Goal: Book appointment/travel/reservation

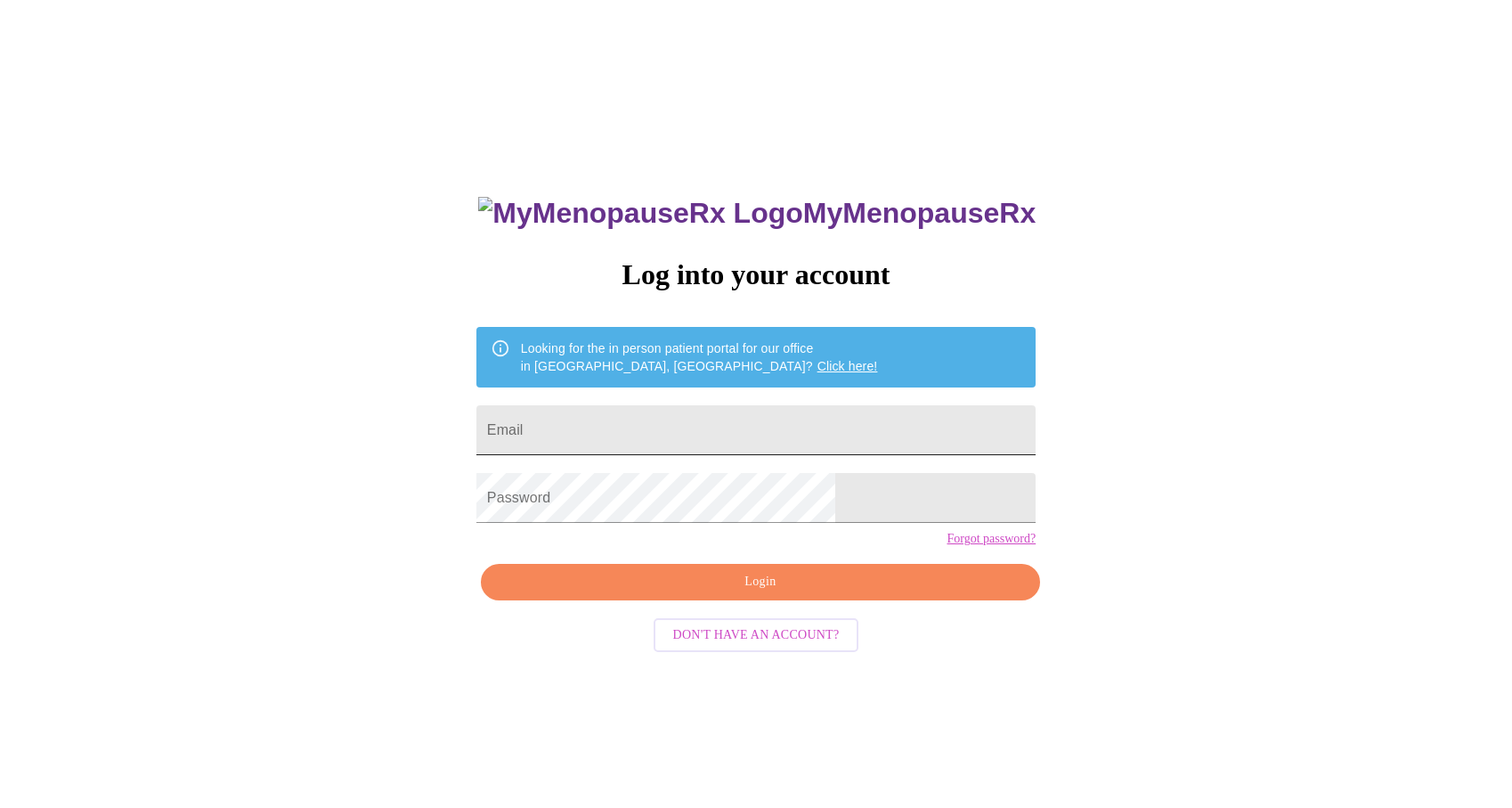
click at [746, 415] on input "Email" at bounding box center [756, 430] width 559 height 50
type input "[EMAIL_ADDRESS][DOMAIN_NAME]"
click at [861, 594] on span "Login" at bounding box center [760, 581] width 518 height 22
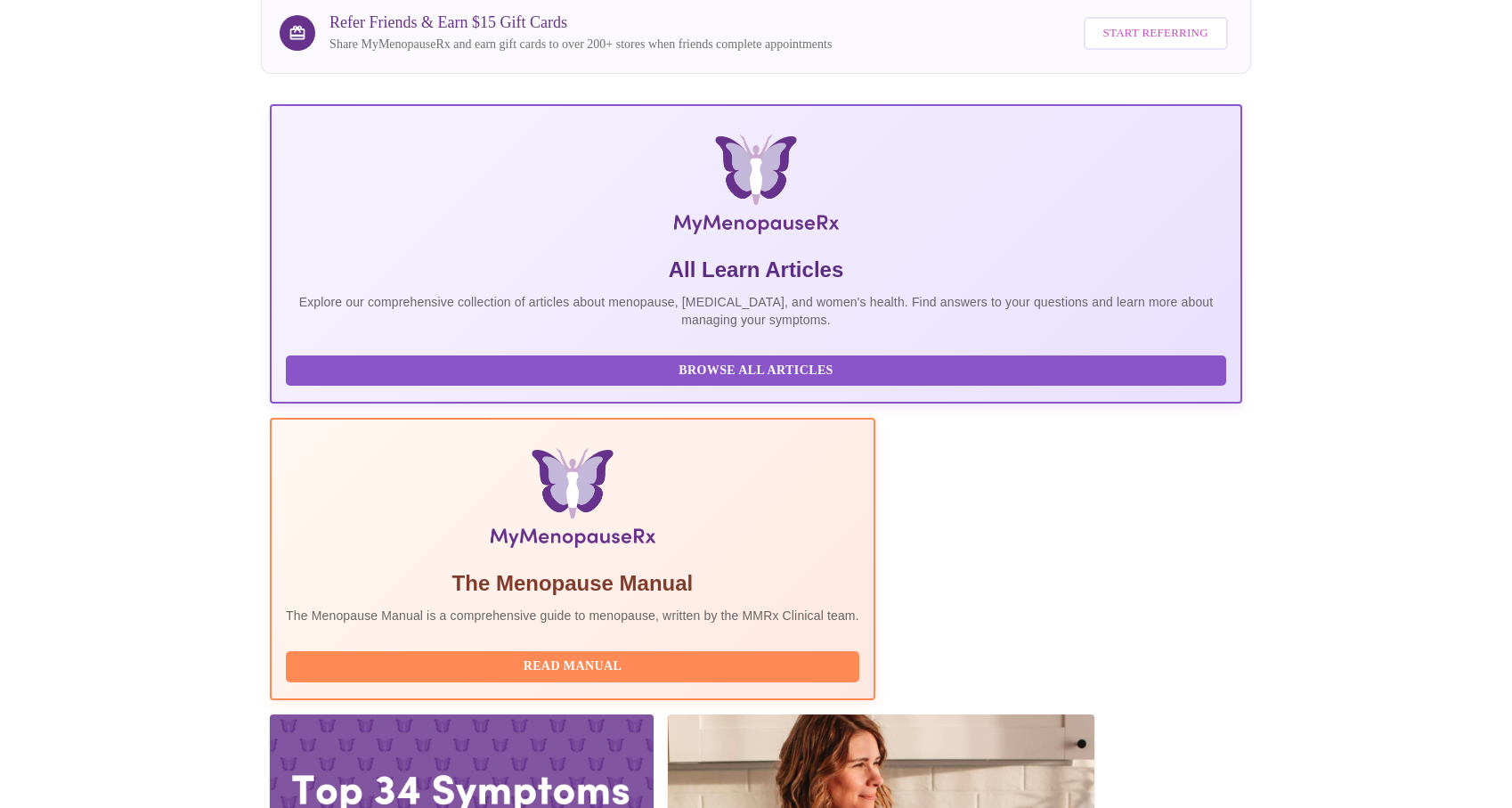
scroll to position [167, 0]
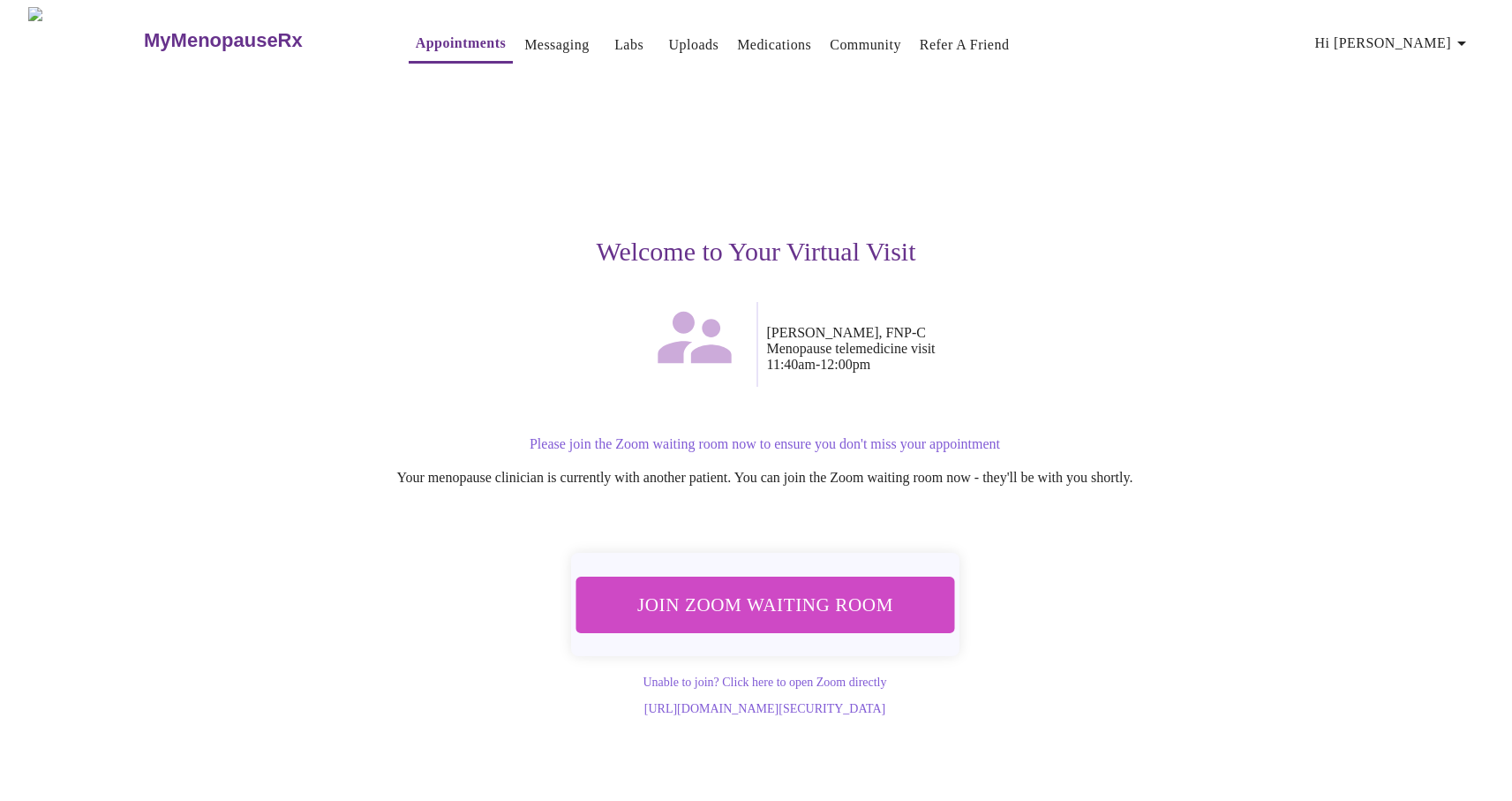
click at [802, 603] on span "Join Zoom Waiting Room" at bounding box center [765, 605] width 332 height 32
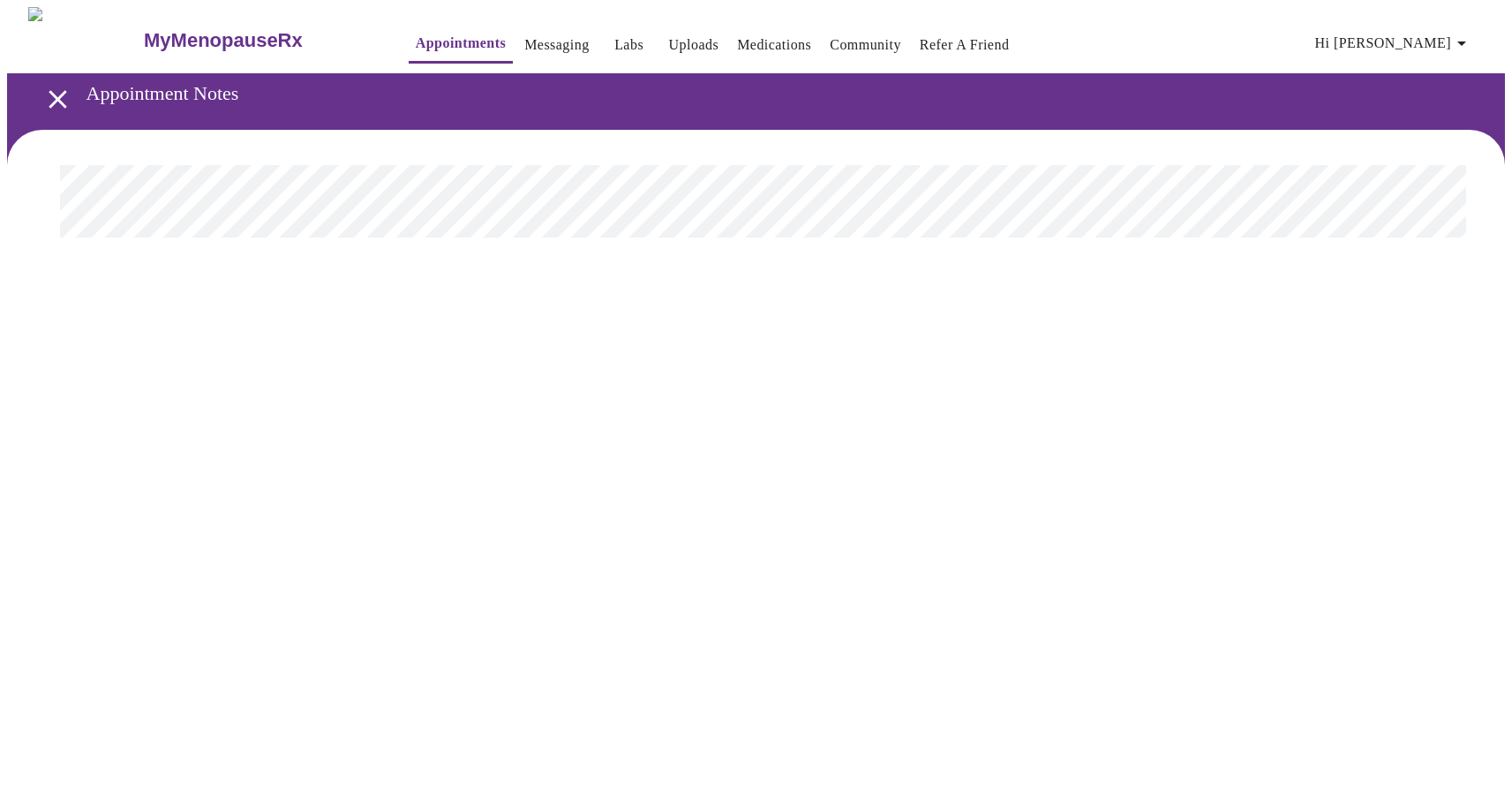
click at [43, 90] on icon "open drawer" at bounding box center [58, 99] width 31 height 31
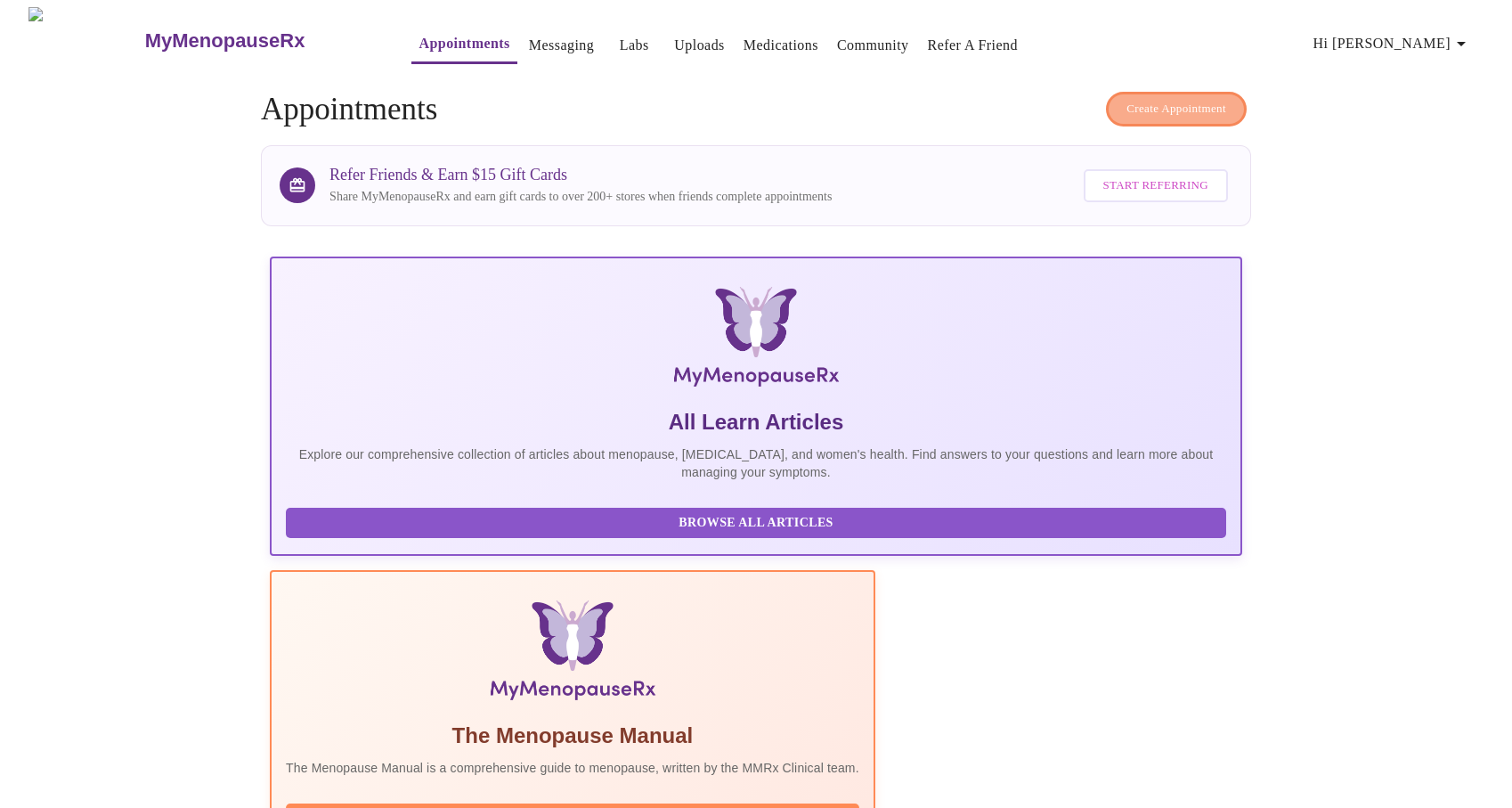
click at [1141, 106] on span "Create Appointment" at bounding box center [1176, 108] width 100 height 20
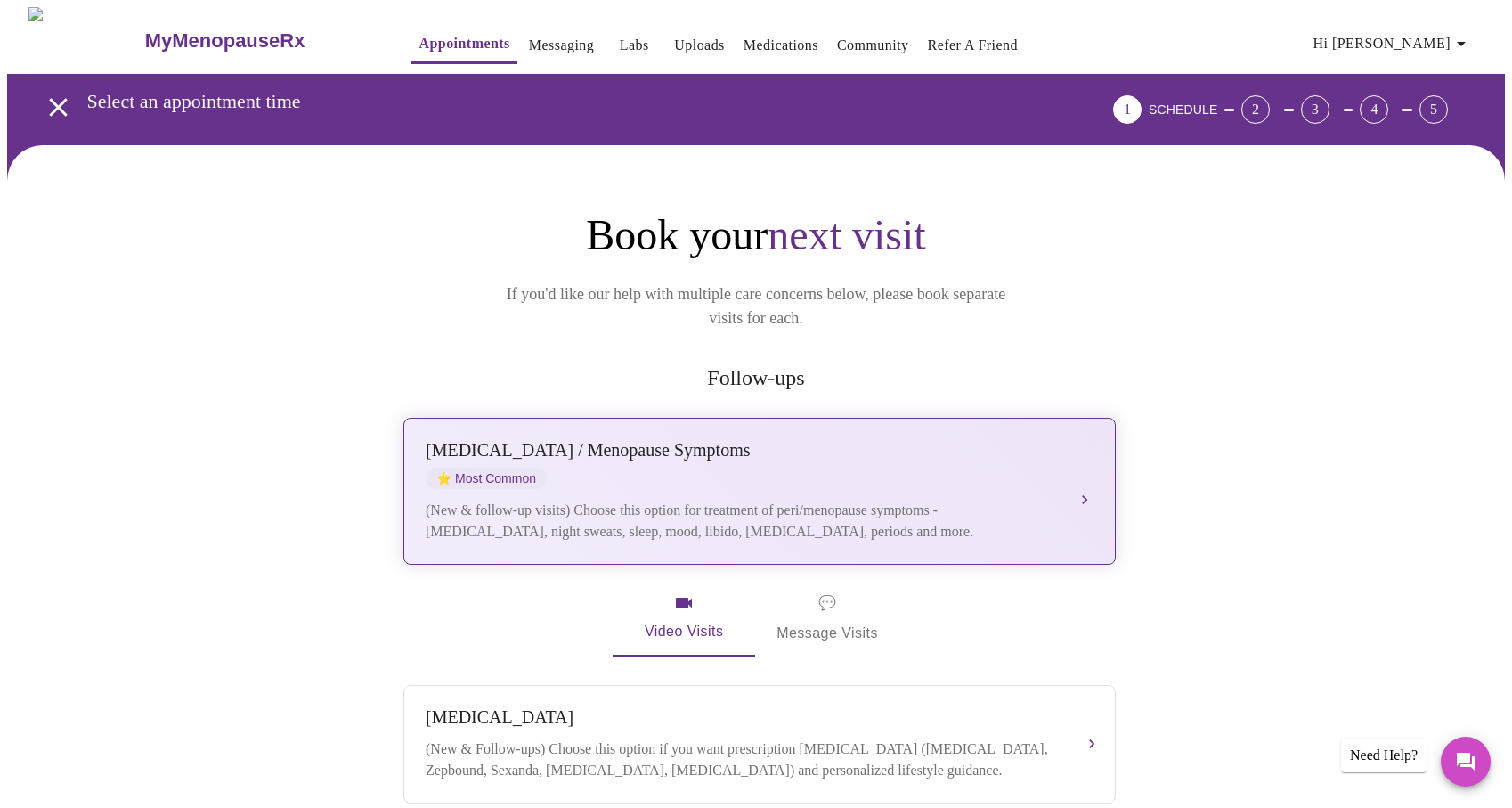
scroll to position [4, 0]
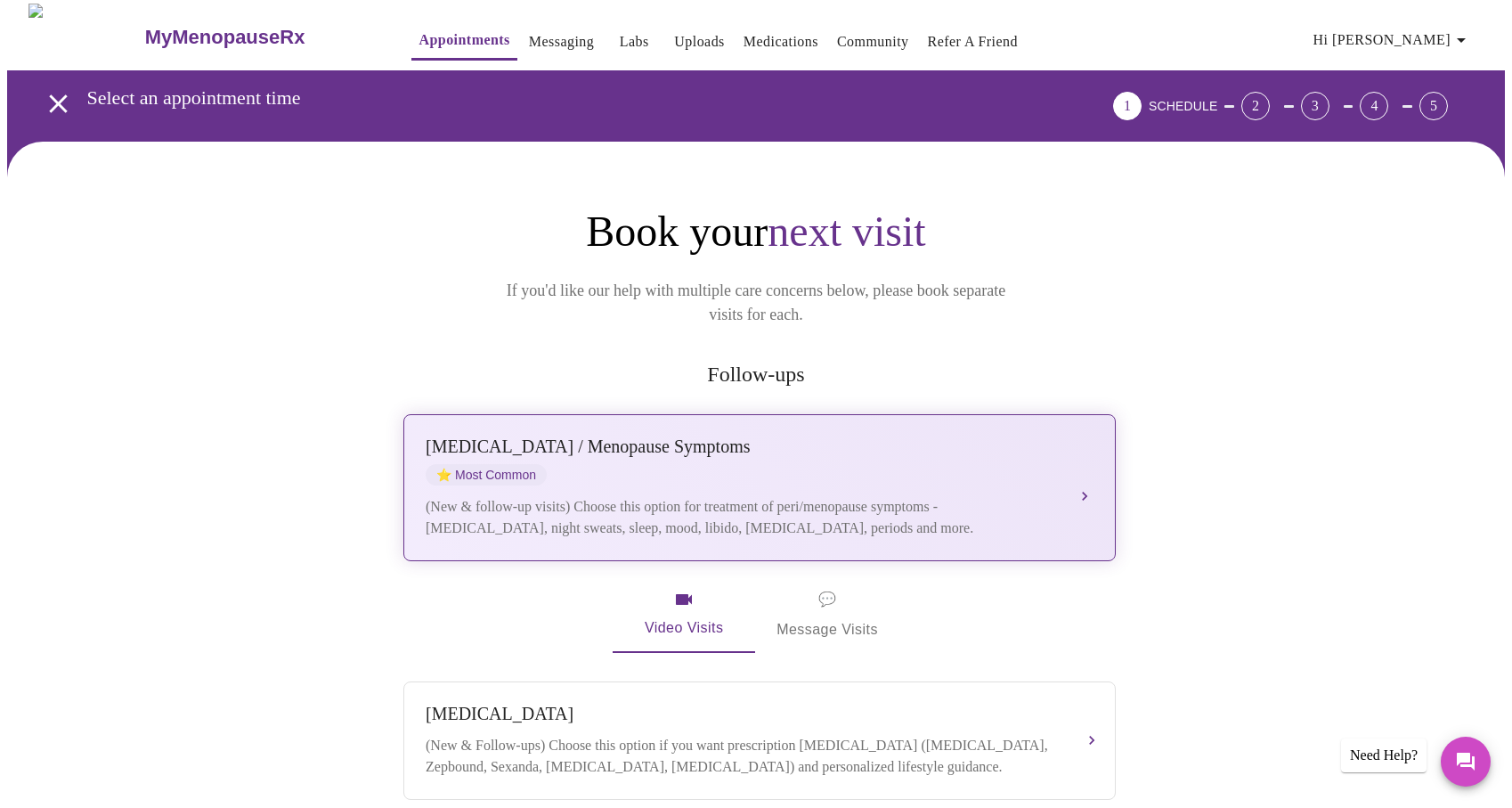
click at [989, 448] on div "[MEDICAL_DATA] / Menopause Symptoms ⭐ Most Common" at bounding box center [742, 460] width 633 height 49
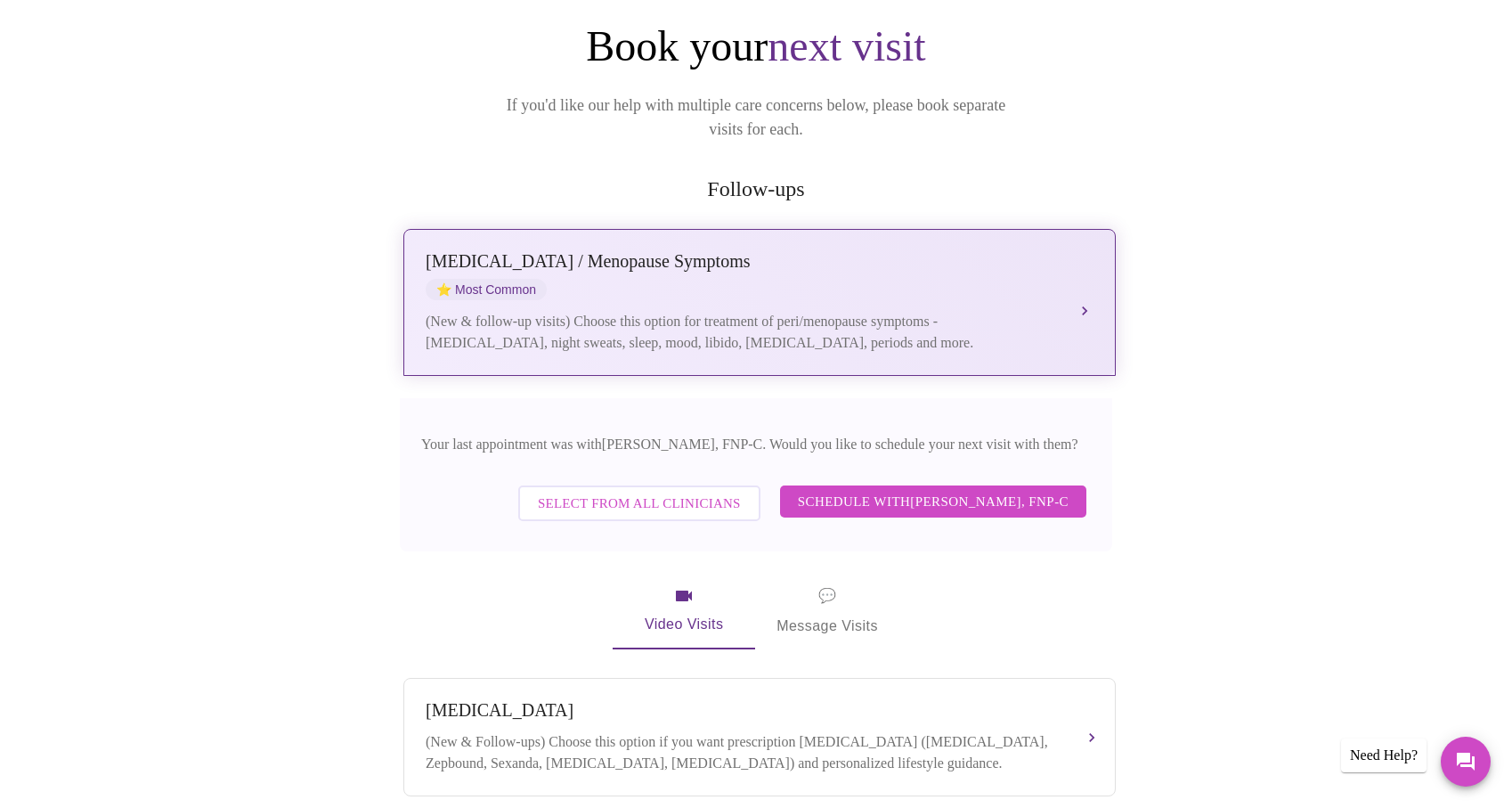
scroll to position [249, 0]
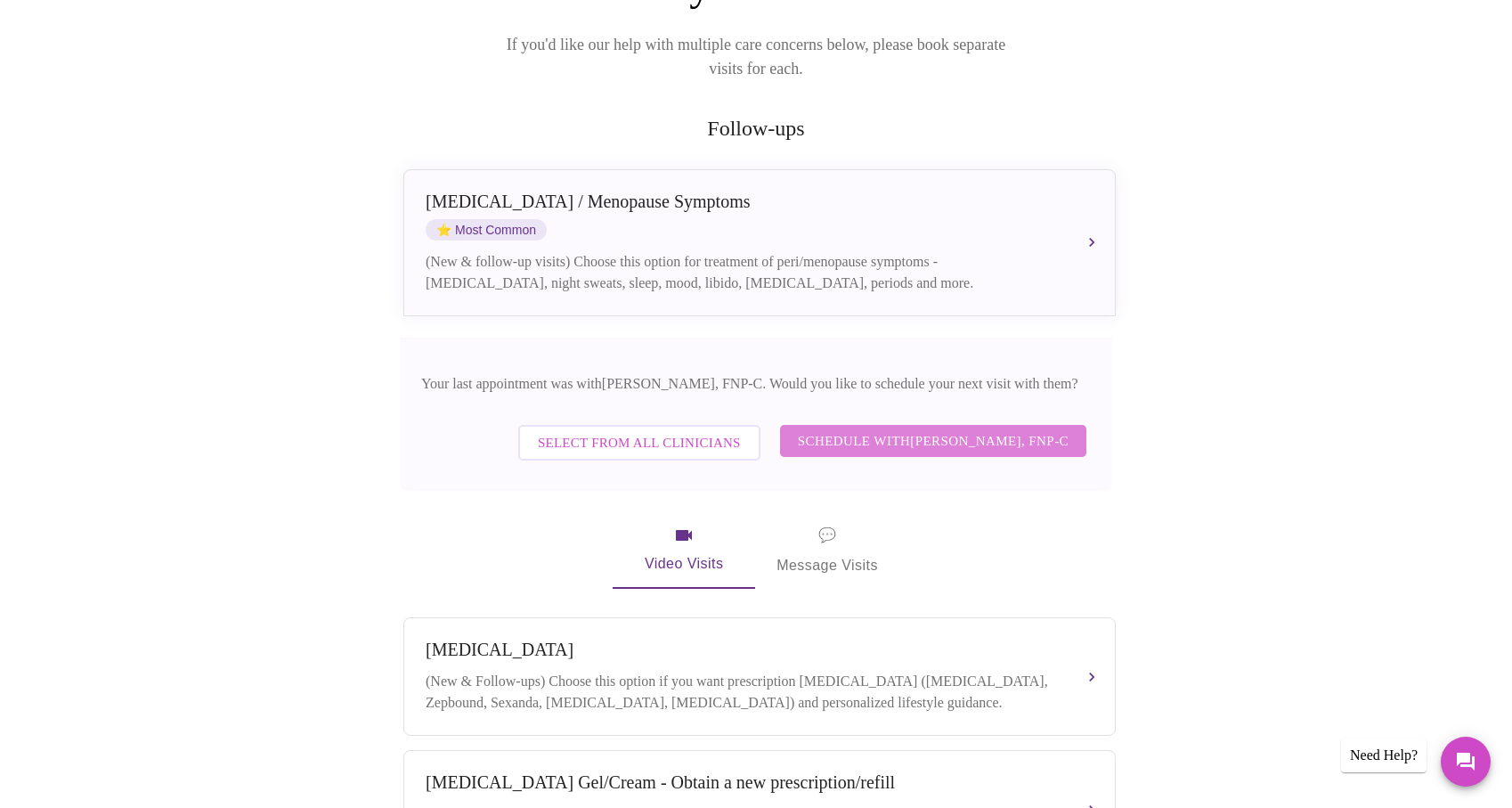
click at [868, 429] on span "Schedule with [PERSON_NAME], FNP-C" at bounding box center [933, 440] width 271 height 23
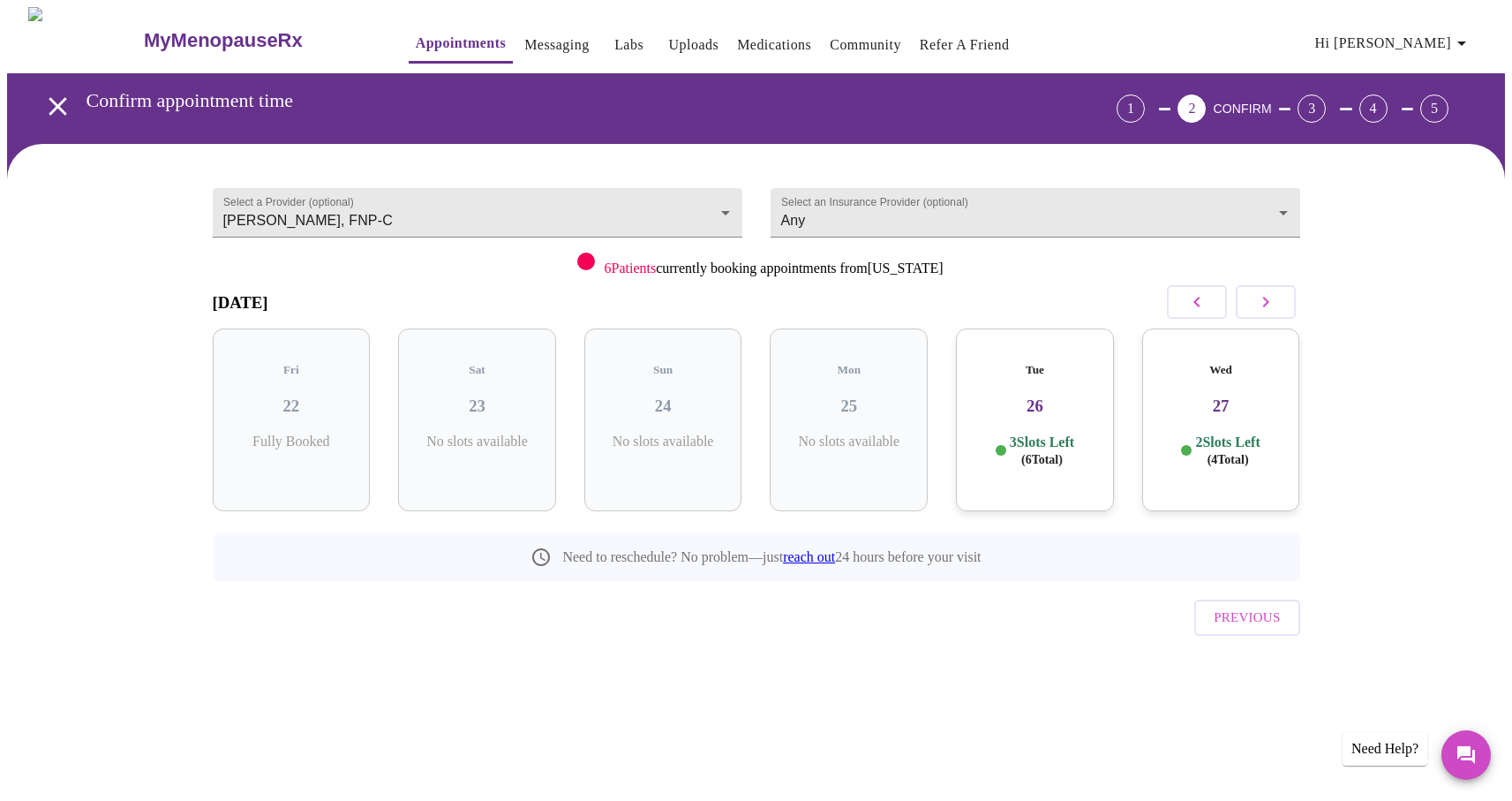
click at [1264, 305] on icon "button" at bounding box center [1264, 302] width 7 height 10
click at [1267, 304] on icon "button" at bounding box center [1265, 302] width 21 height 21
click at [1268, 304] on icon "button" at bounding box center [1265, 302] width 21 height 21
click at [268, 293] on h3 "[DATE]" at bounding box center [240, 303] width 56 height 19
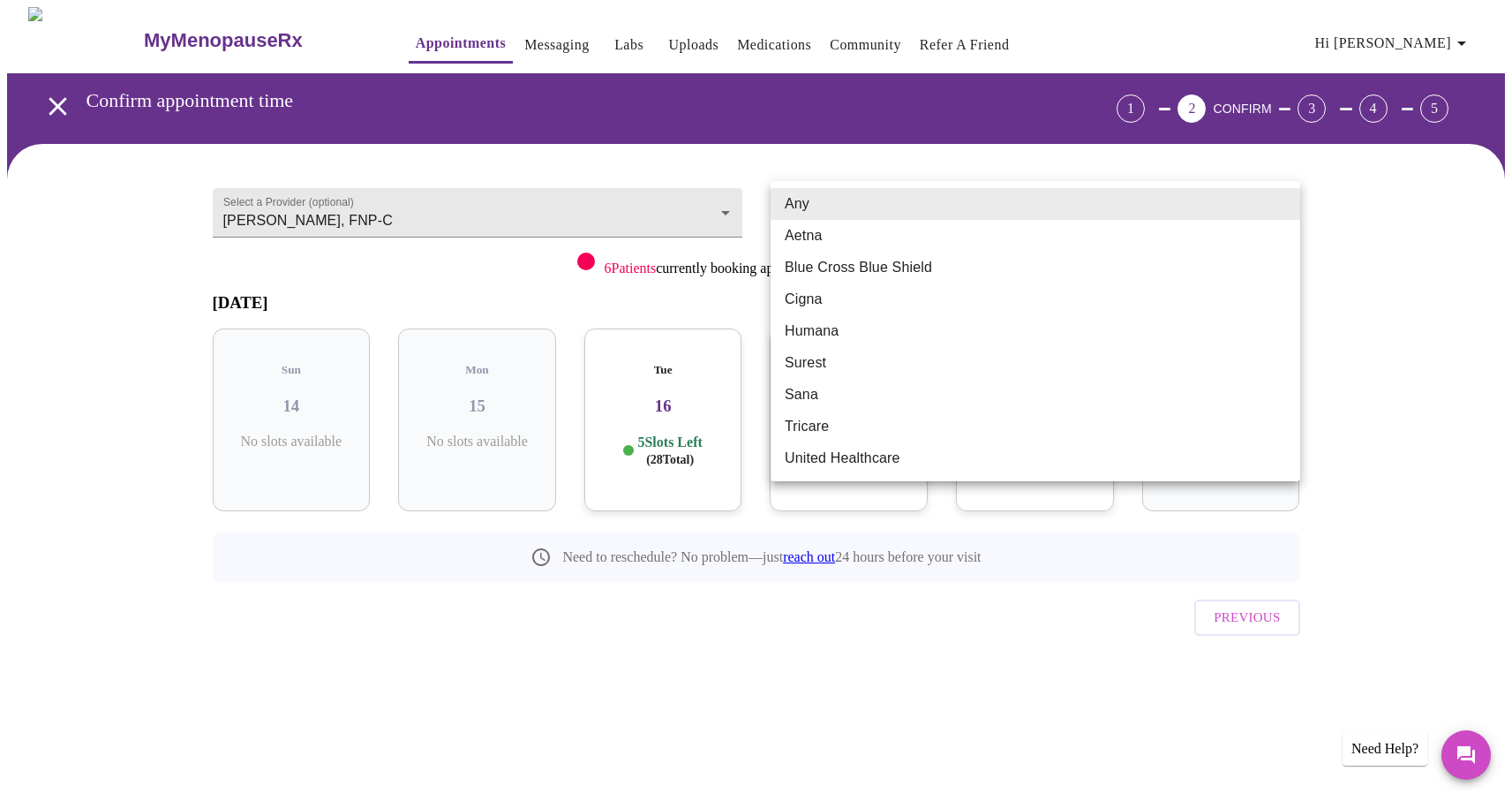
click at [1176, 227] on body "MyMenopauseRx Appointments Messaging Labs Uploads Medications Community Refer a…" at bounding box center [755, 364] width 1498 height 717
click at [974, 282] on li "Blue Cross Blue Shield" at bounding box center [1035, 267] width 529 height 31
type input "Blue Cross Blue Shield"
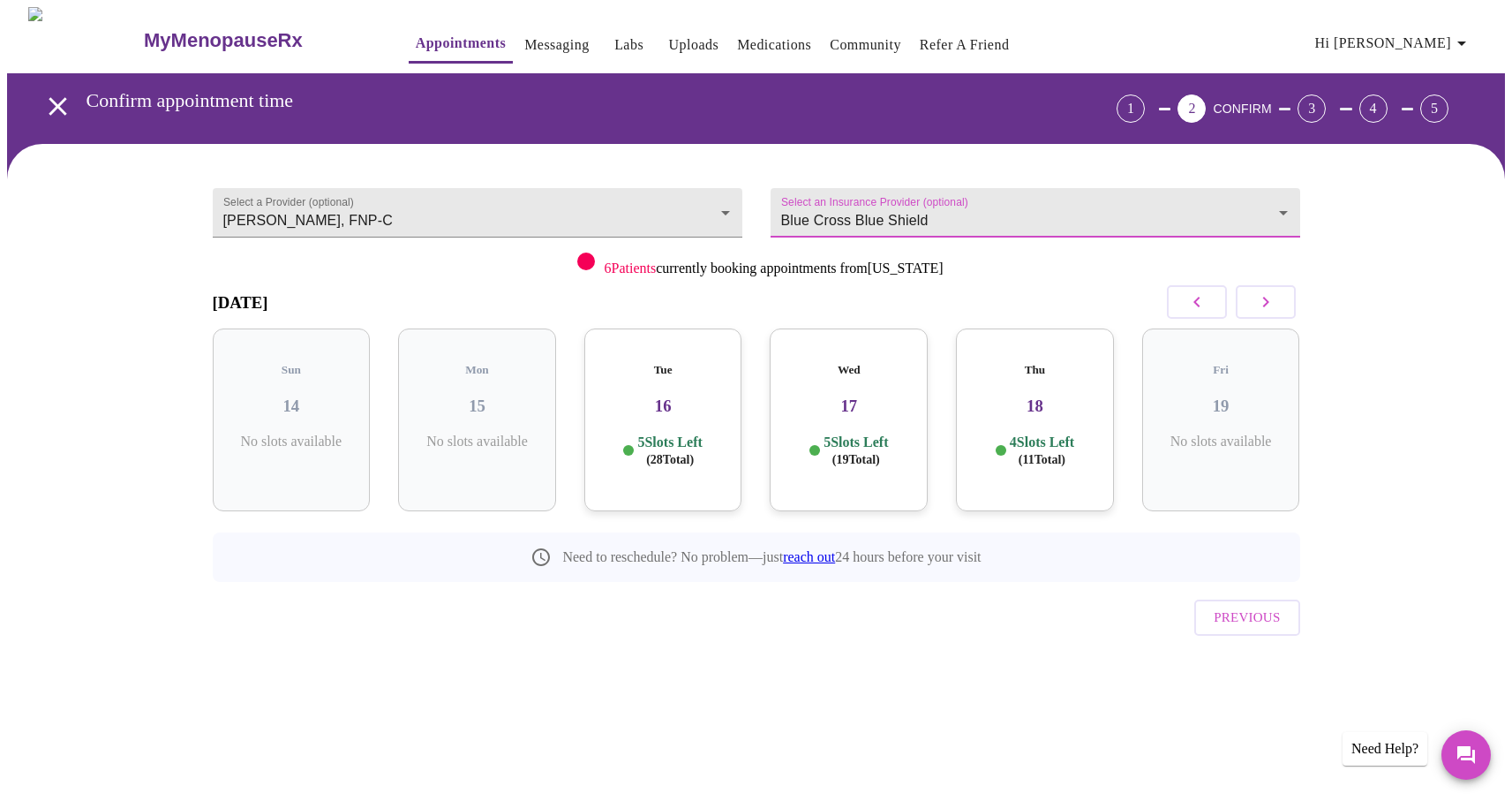
click at [1256, 309] on icon "button" at bounding box center [1265, 302] width 21 height 21
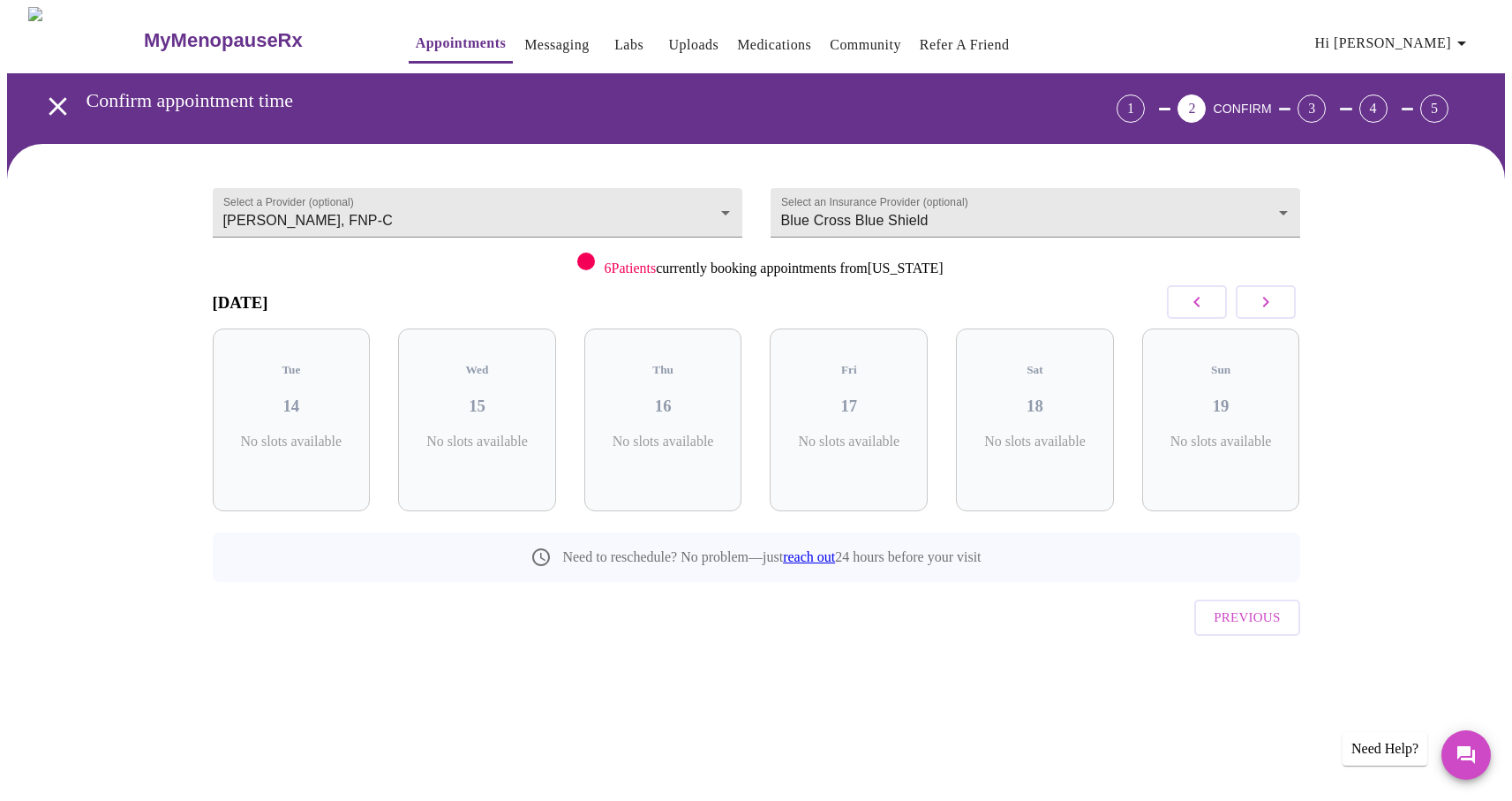
click at [1256, 309] on icon "button" at bounding box center [1265, 302] width 21 height 21
click at [1263, 298] on icon "button" at bounding box center [1264, 302] width 7 height 10
click at [1263, 298] on icon "button" at bounding box center [1264, 302] width 7 height 10
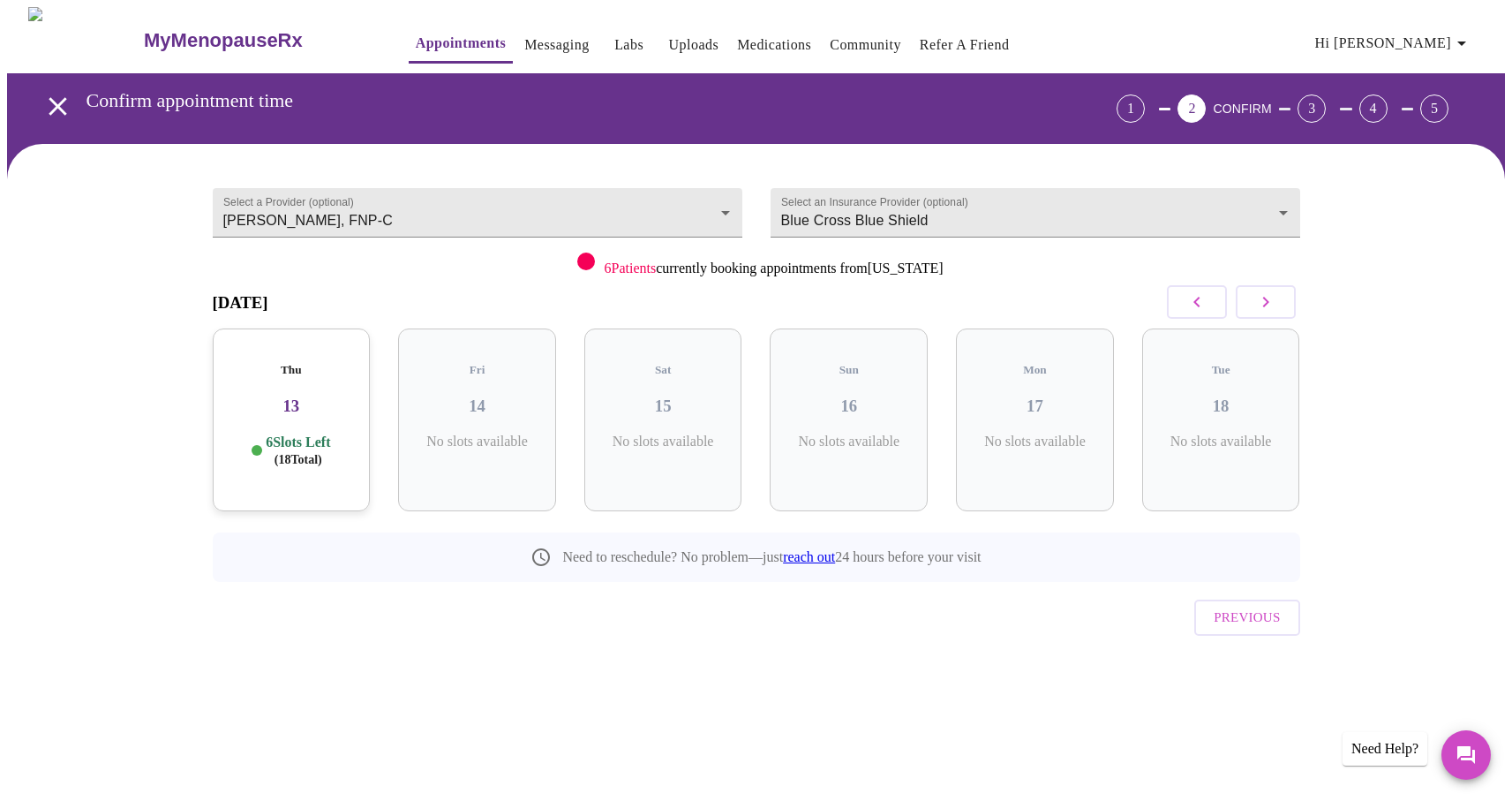
click at [1263, 298] on icon "button" at bounding box center [1264, 302] width 7 height 10
click at [1197, 297] on icon "button" at bounding box center [1196, 302] width 7 height 10
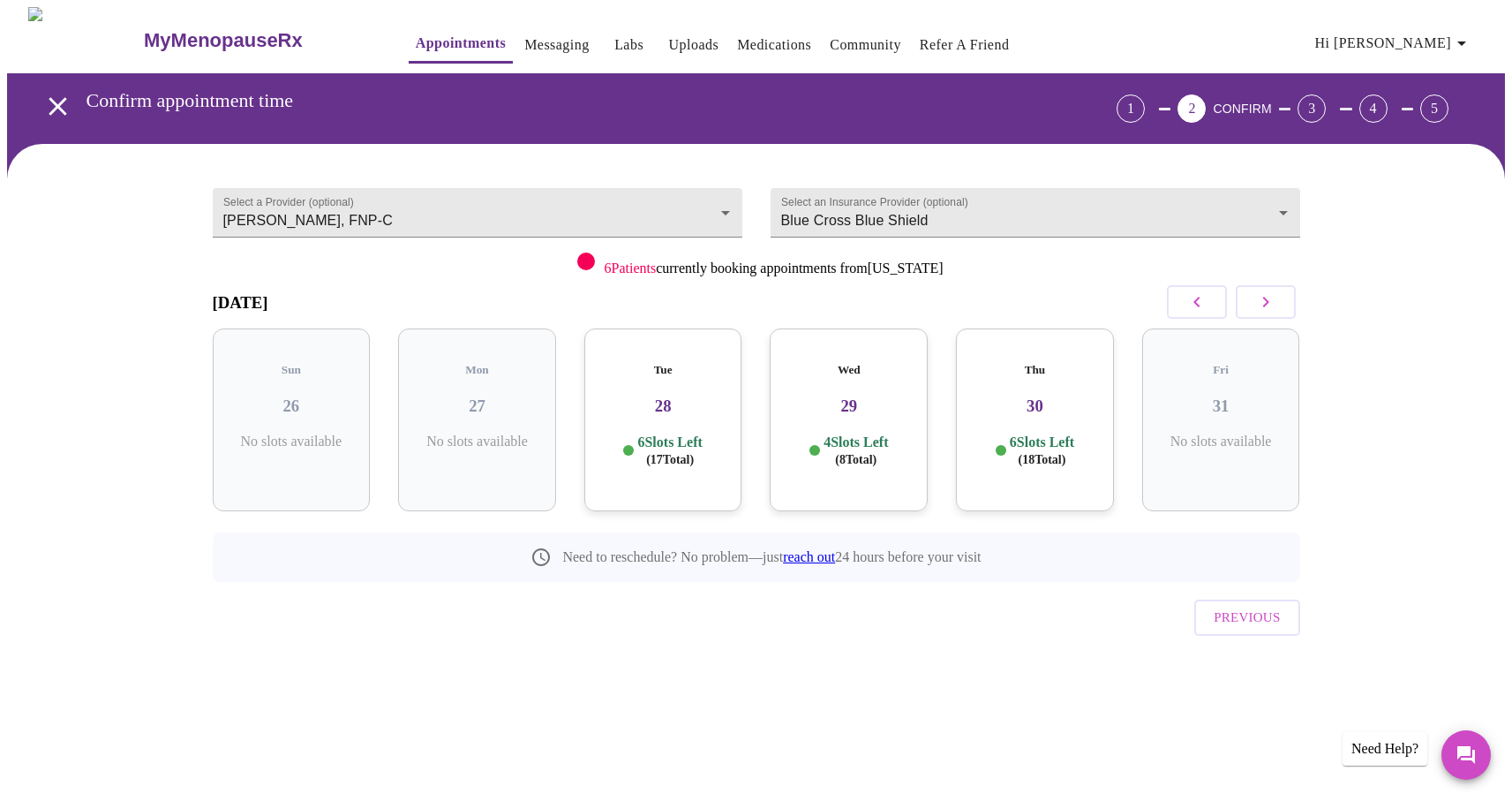
click at [1197, 297] on icon "button" at bounding box center [1196, 302] width 7 height 10
click at [1050, 397] on h3 "24" at bounding box center [1034, 406] width 130 height 19
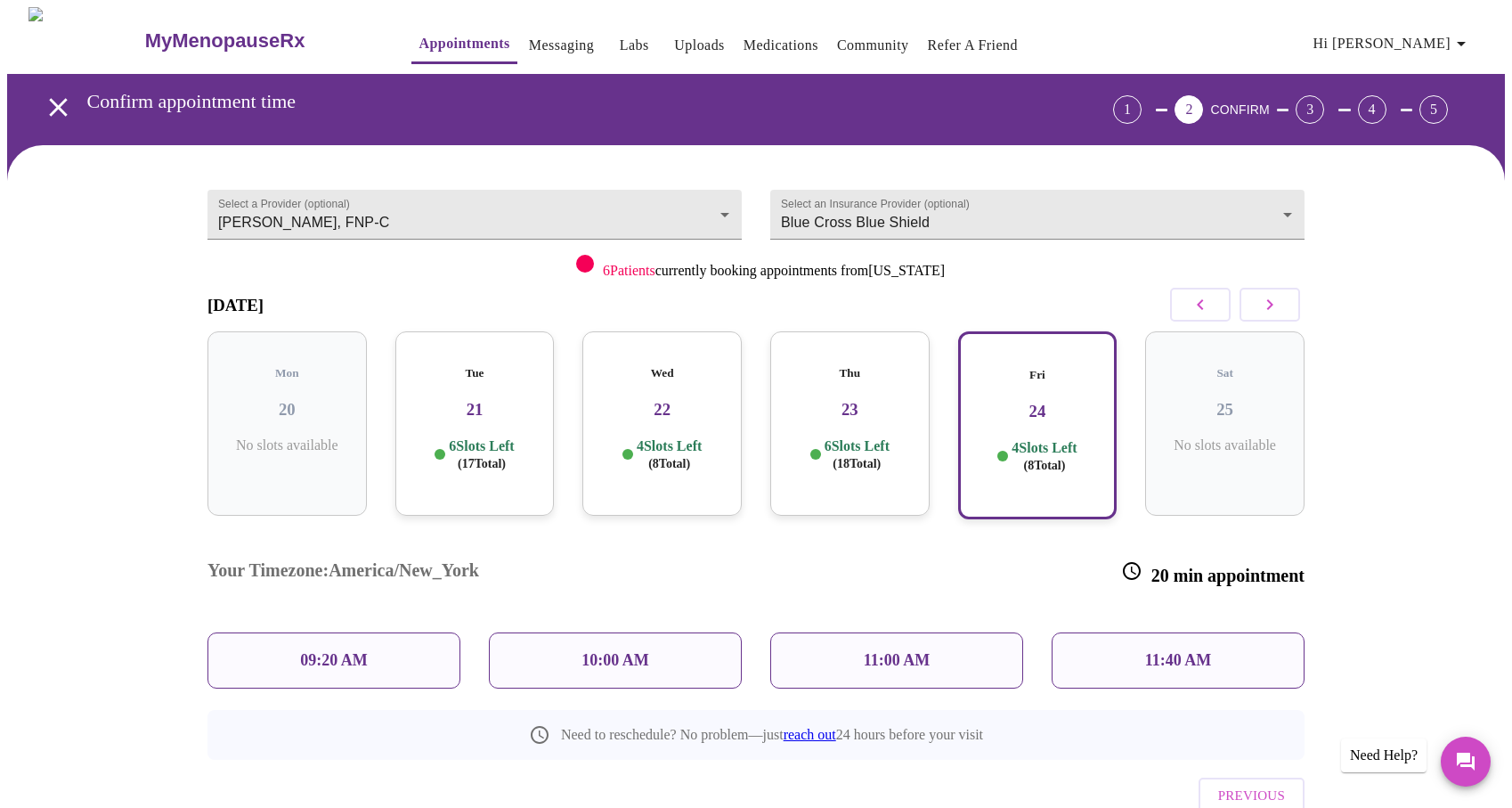
scroll to position [35, 0]
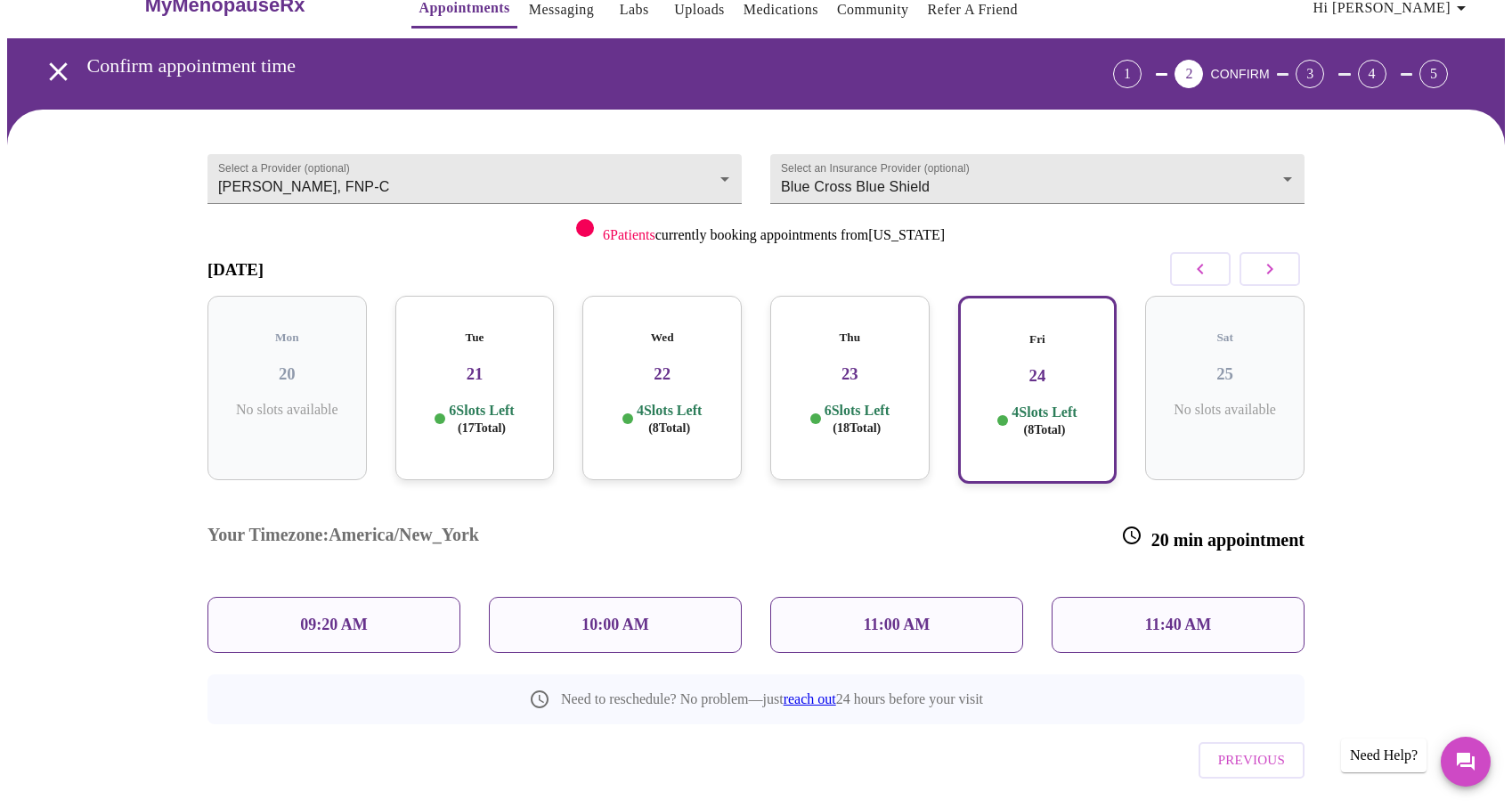
click at [1167, 616] on p "11:40 AM" at bounding box center [1178, 625] width 67 height 19
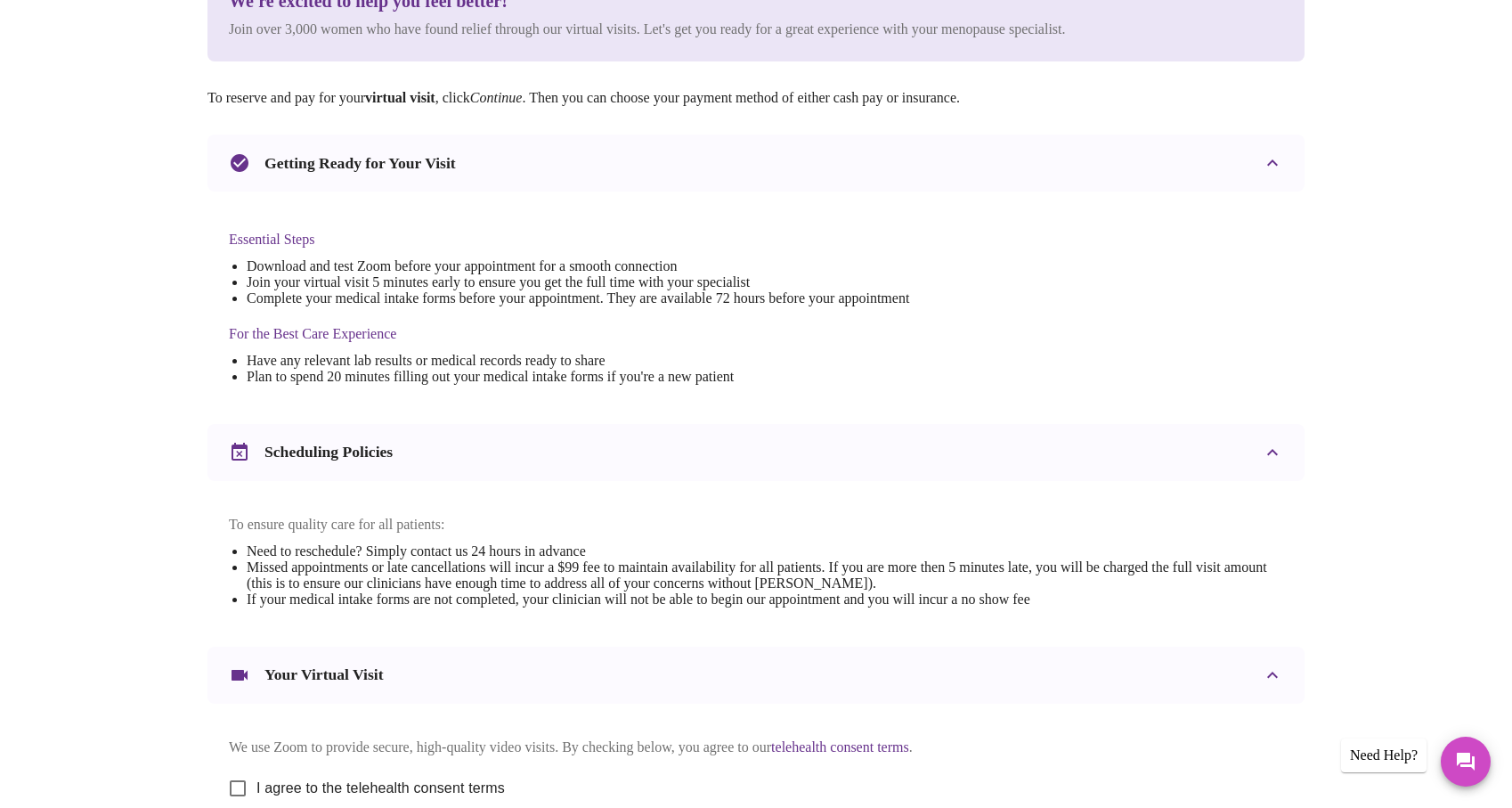
scroll to position [483, 0]
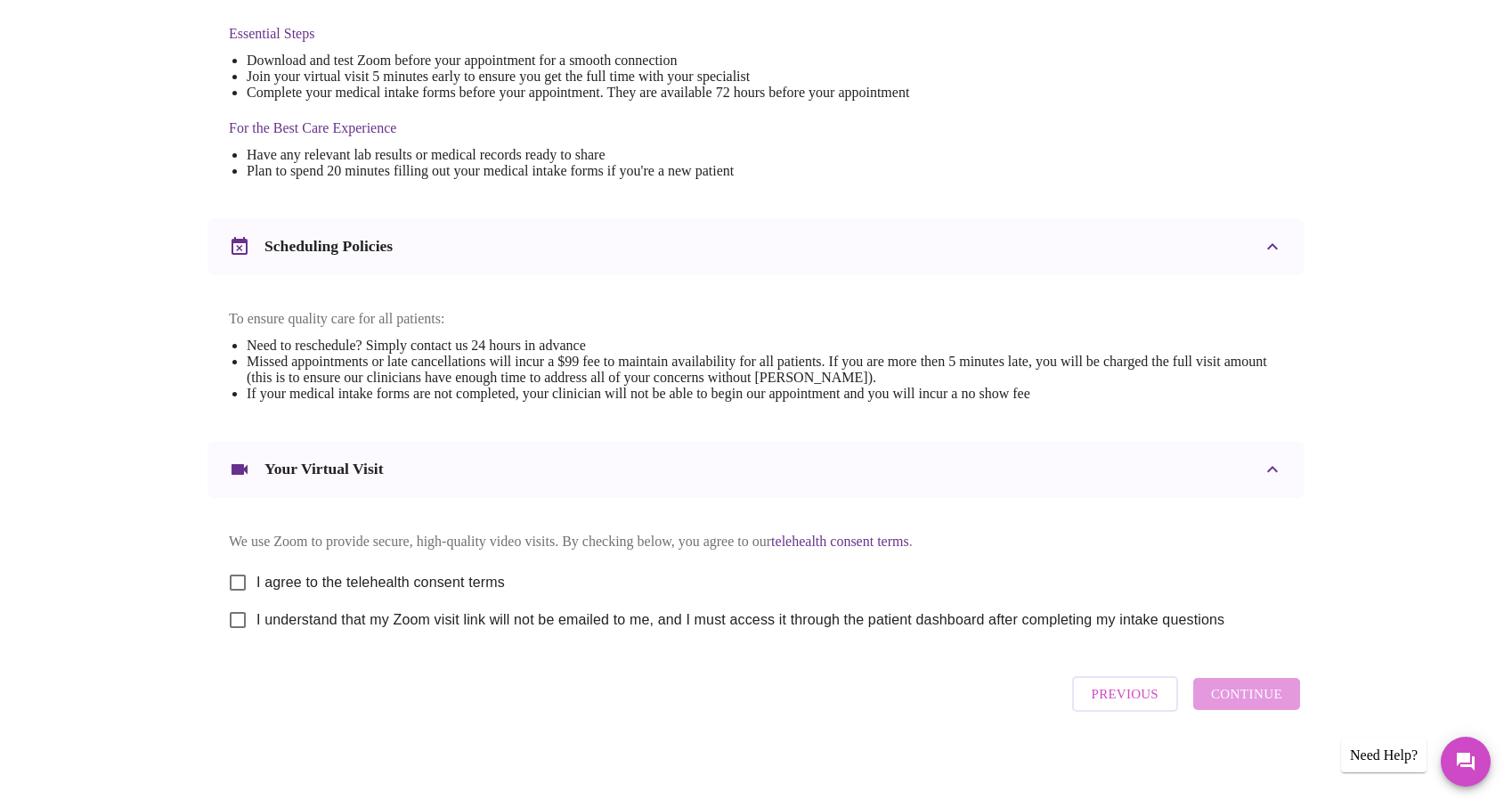
click at [236, 581] on input "I agree to the telehealth consent terms" at bounding box center [237, 582] width 37 height 37
checkbox input "true"
drag, startPoint x: 239, startPoint y: 619, endPoint x: 281, endPoint y: 632, distance: 44.0
click at [239, 619] on input "I understand that my Zoom visit link will not be emailed to me, and I must acce…" at bounding box center [237, 619] width 37 height 37
checkbox input "true"
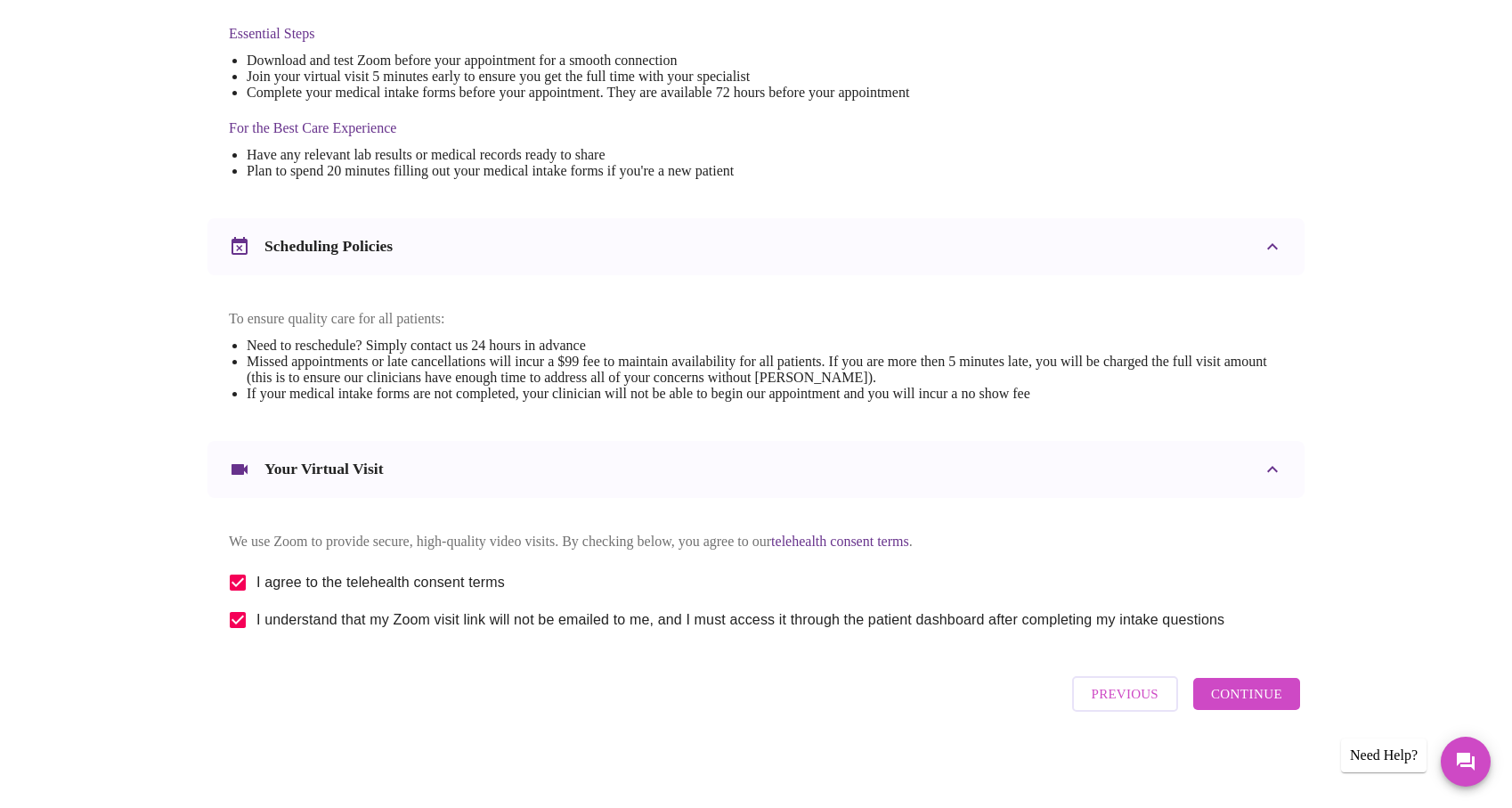
click at [1257, 697] on span "Continue" at bounding box center [1246, 694] width 71 height 23
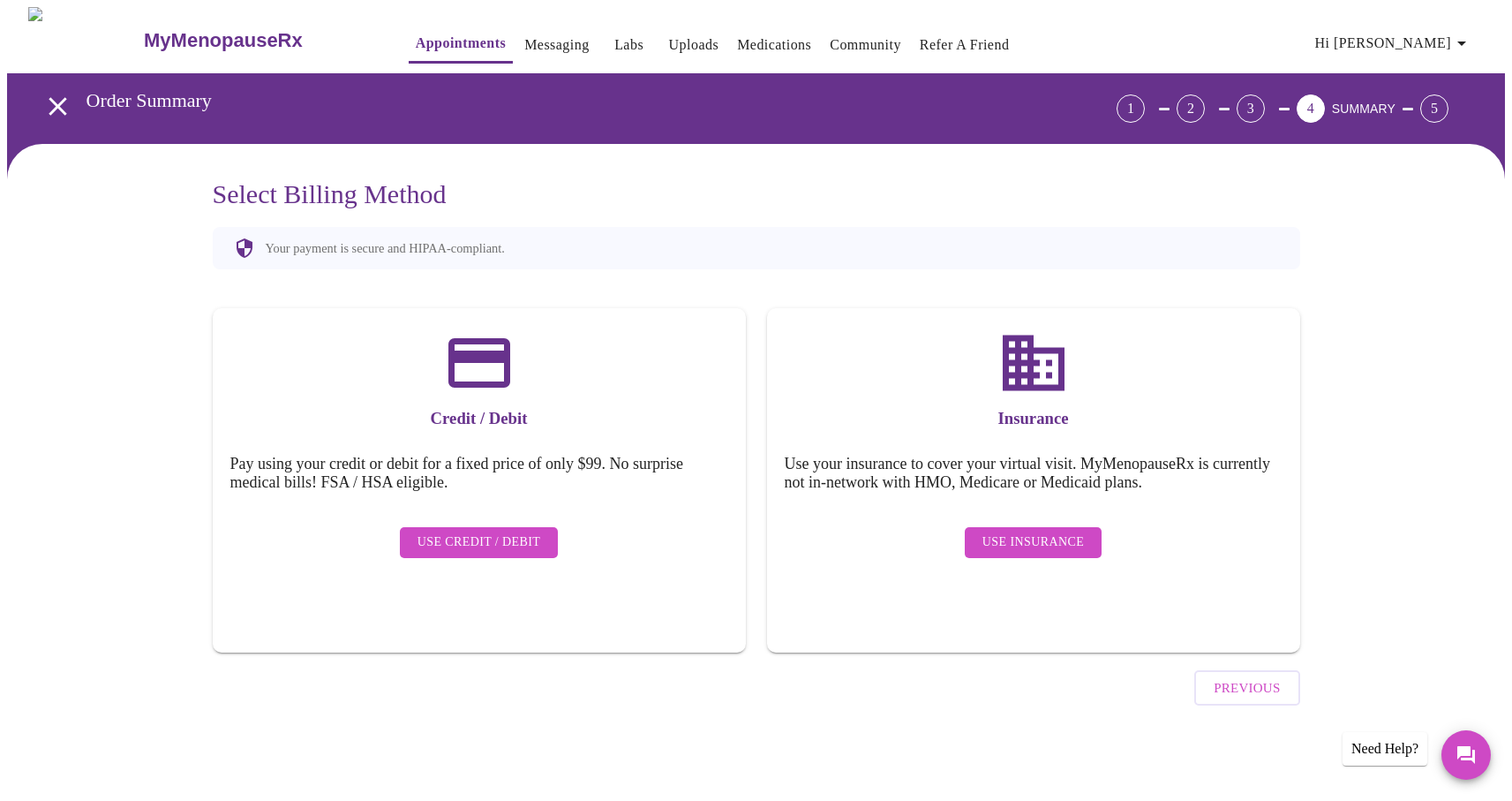
click at [1007, 531] on span "Use Insurance" at bounding box center [1032, 542] width 101 height 22
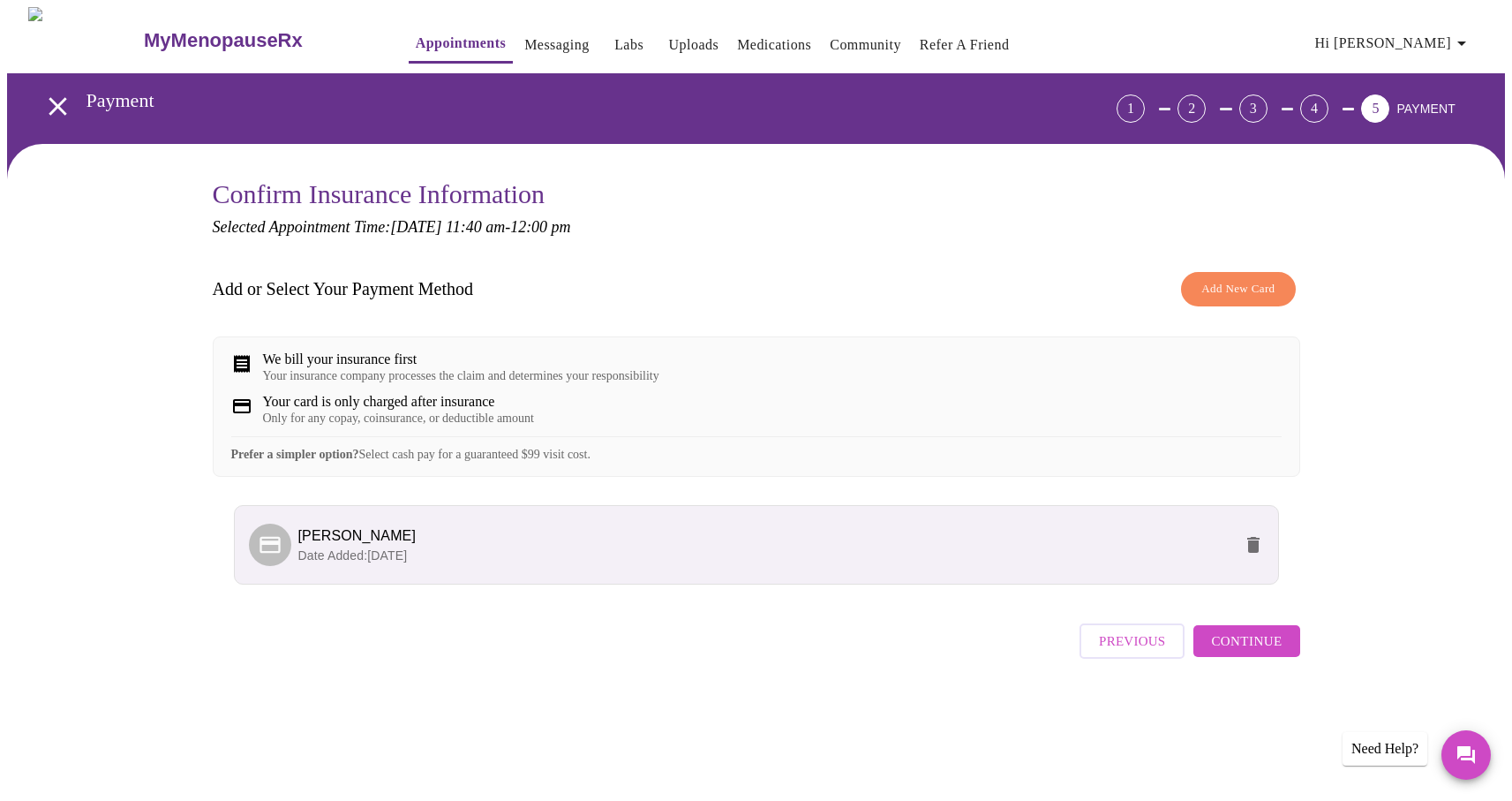
click at [1274, 652] on span "Continue" at bounding box center [1245, 641] width 70 height 23
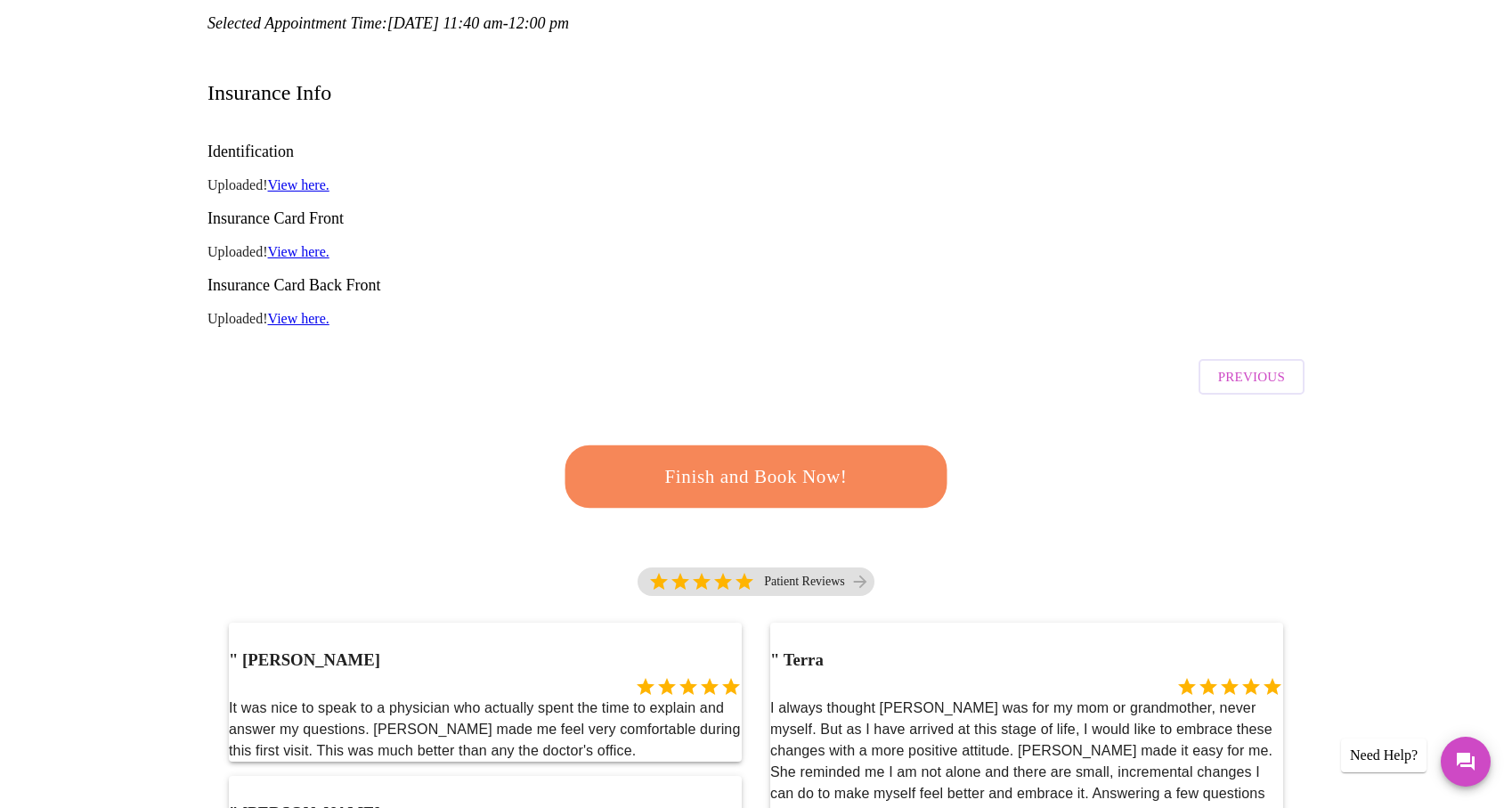
scroll to position [177, 0]
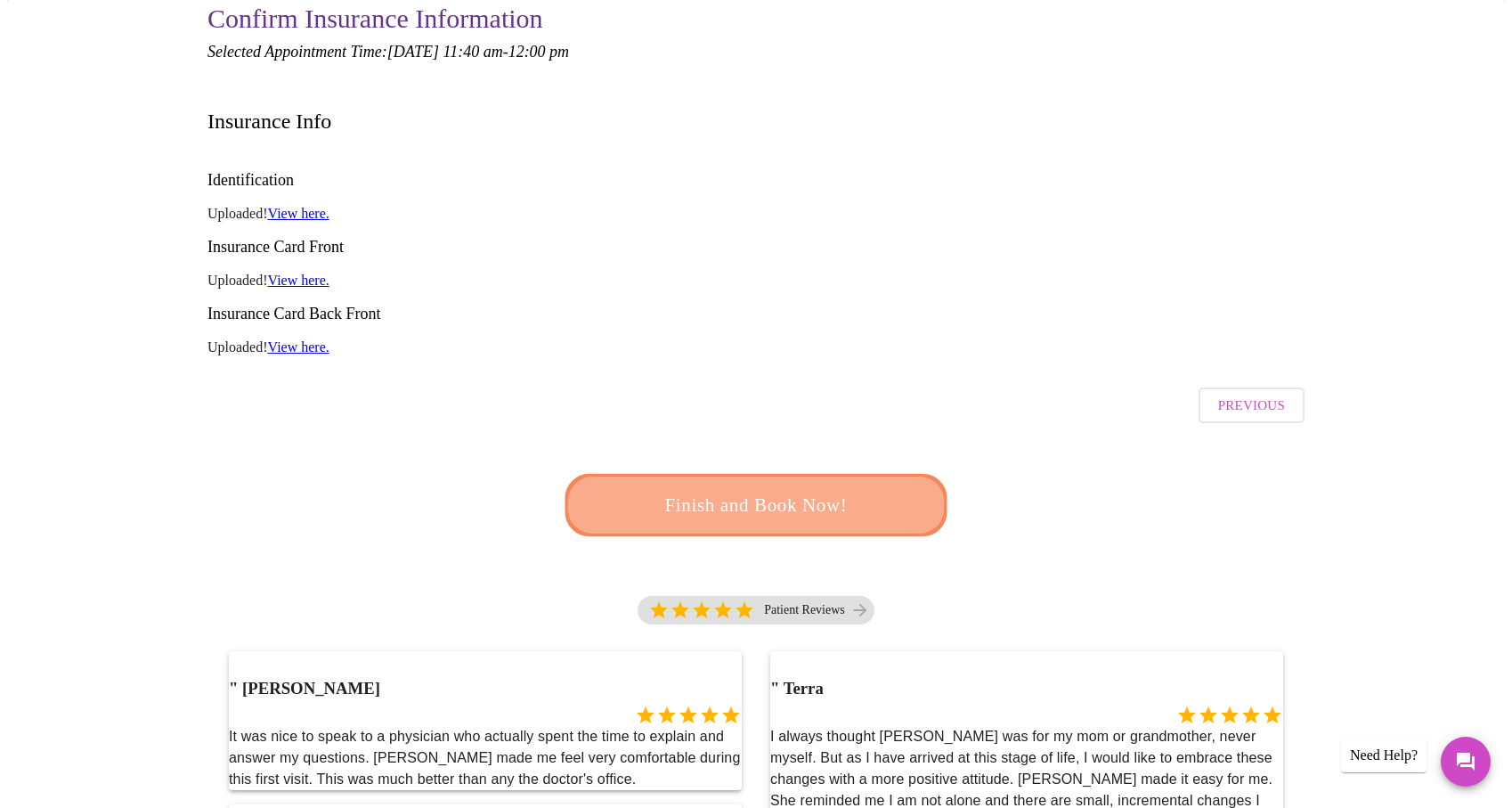
click at [754, 489] on span "Finish and Book Now!" at bounding box center [756, 505] width 329 height 33
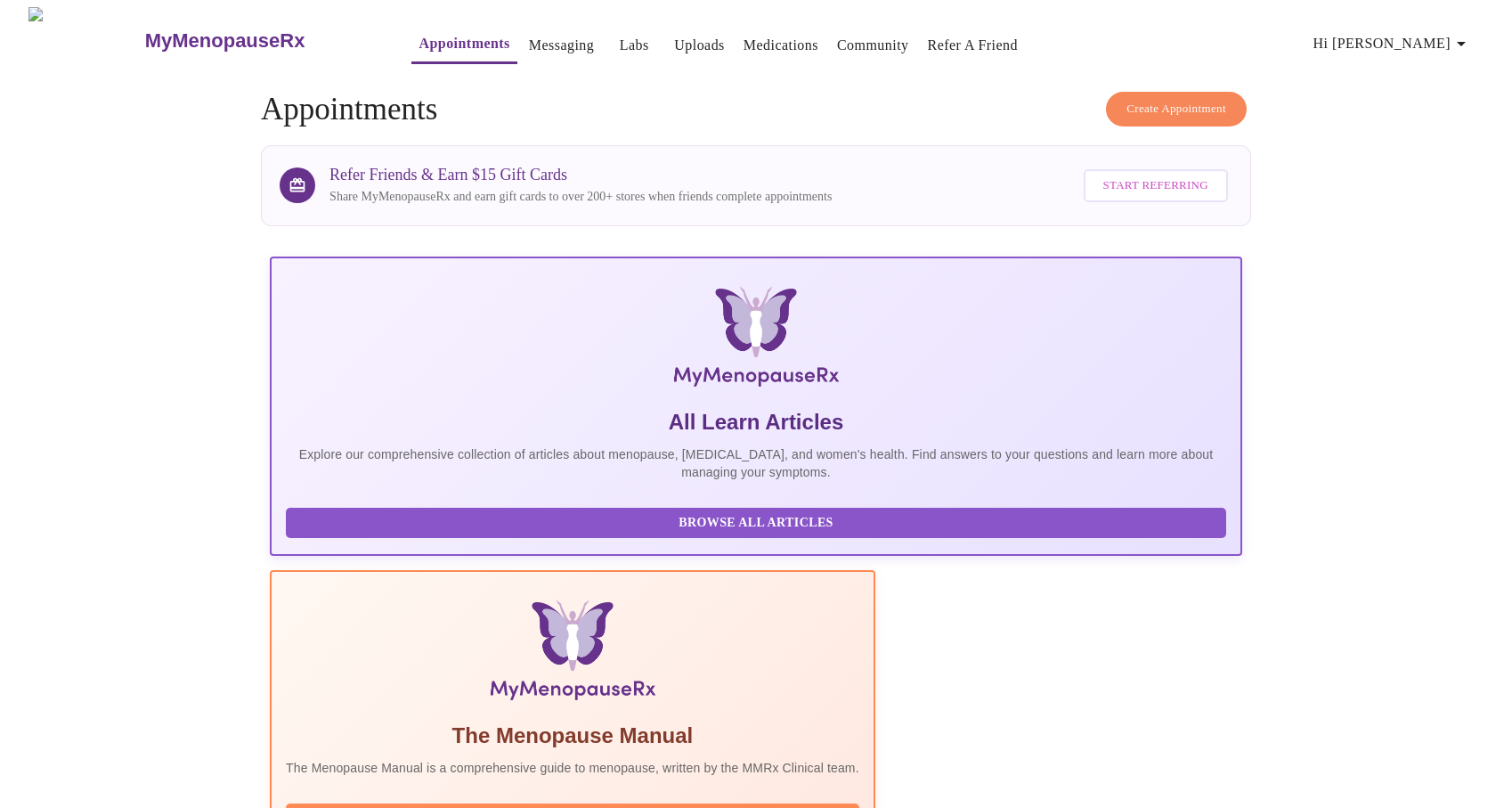
click at [844, 54] on button "Community" at bounding box center [873, 45] width 86 height 35
click at [619, 37] on link "Labs" at bounding box center [634, 45] width 30 height 25
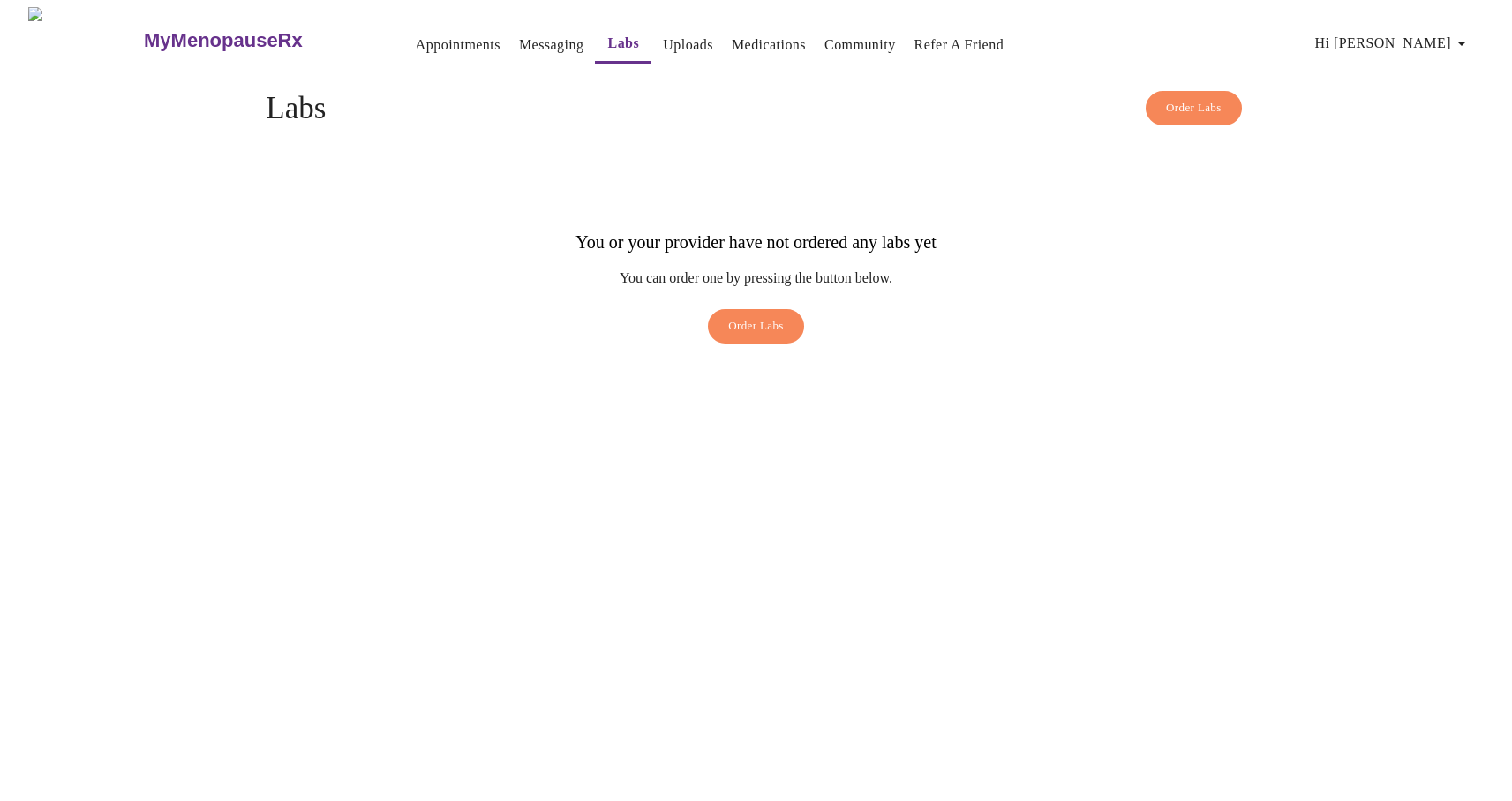
click at [415, 35] on link "Appointments" at bounding box center [457, 45] width 84 height 25
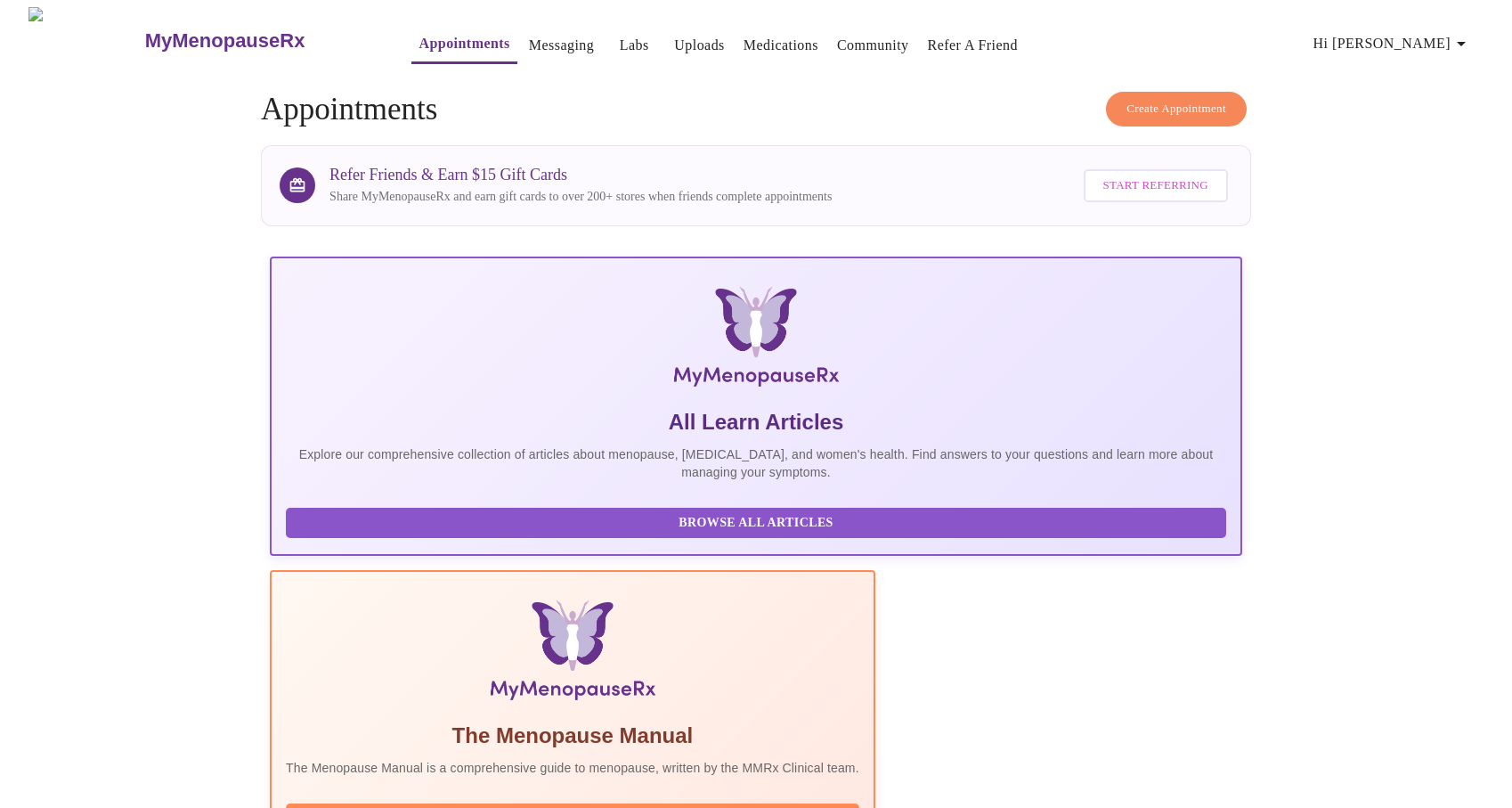
click at [418, 35] on link "Appointments" at bounding box center [463, 44] width 91 height 25
